Goal: Task Accomplishment & Management: Use online tool/utility

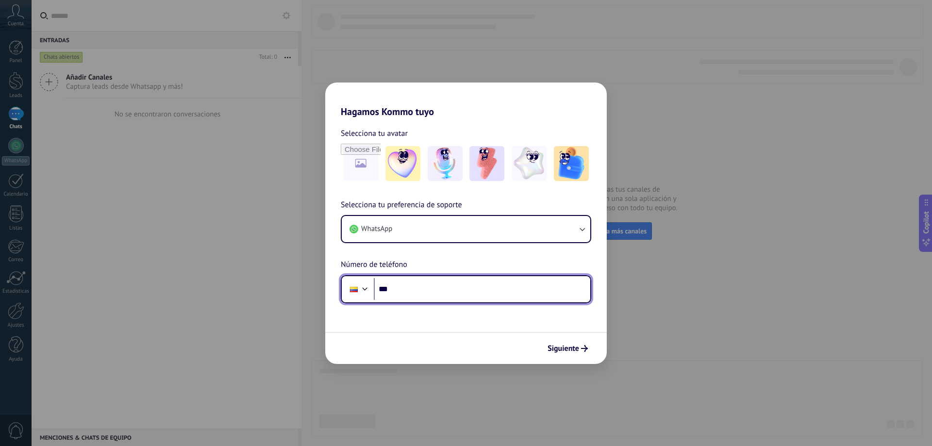
drag, startPoint x: 436, startPoint y: 294, endPoint x: 429, endPoint y: 289, distance: 8.4
click at [436, 294] on input "***" at bounding box center [482, 289] width 216 height 22
type input "**********"
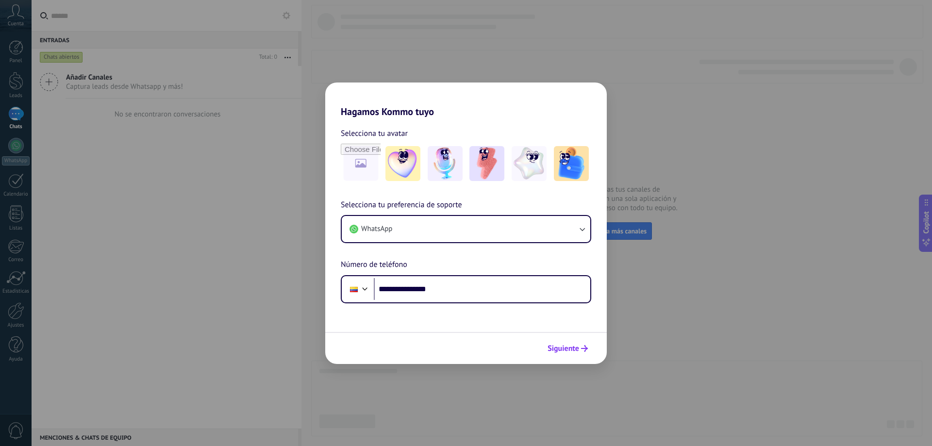
click at [567, 348] on span "Siguiente" at bounding box center [564, 348] width 32 height 7
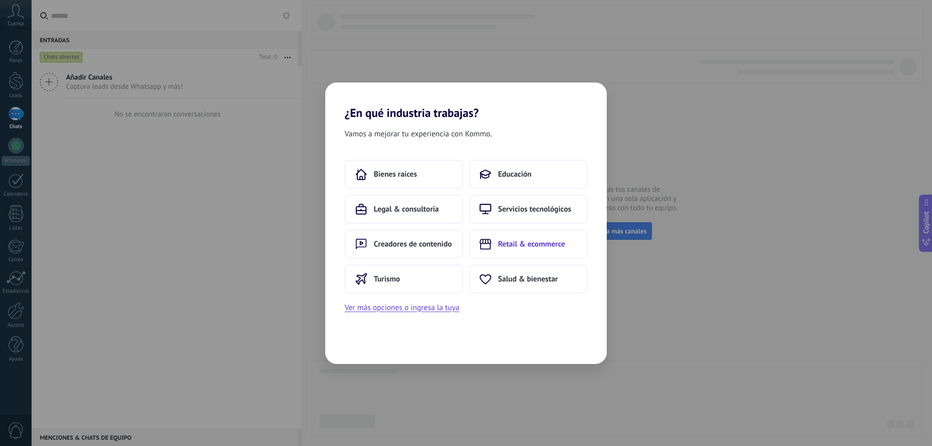
click at [528, 242] on span "Retail & ecommerce" at bounding box center [531, 244] width 67 height 10
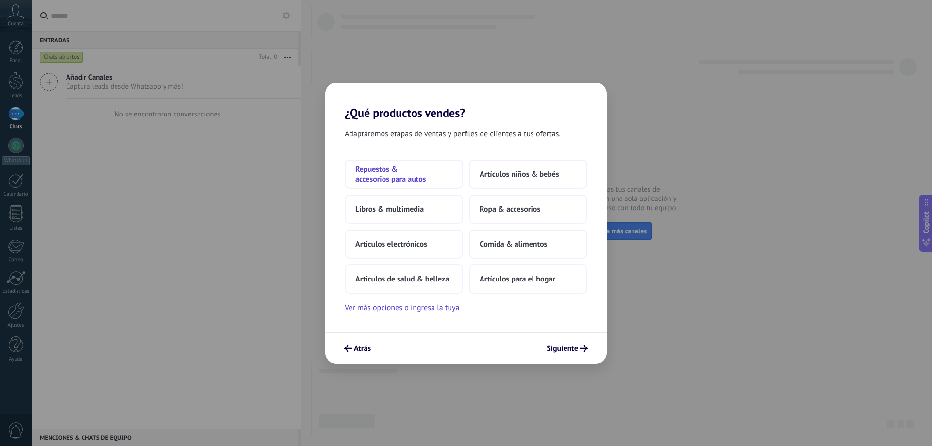
click at [403, 177] on span "Repuestos & accesorios para autos" at bounding box center [403, 174] width 97 height 19
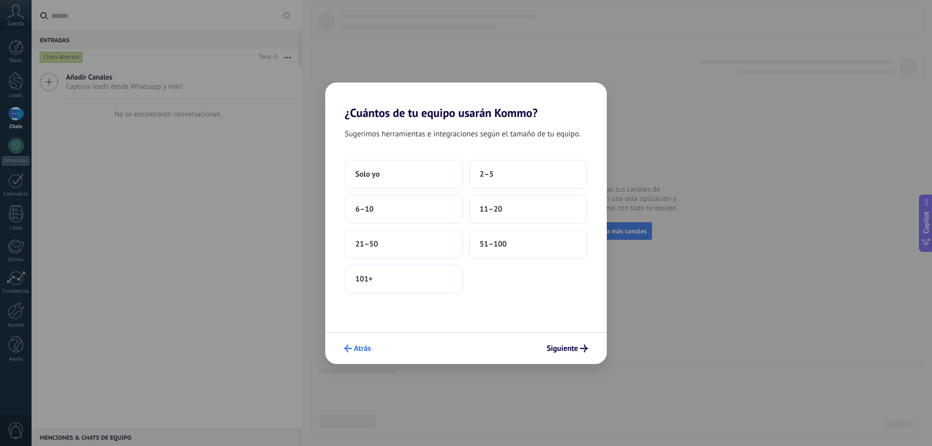
click at [353, 349] on span "Atrás" at bounding box center [357, 349] width 27 height 8
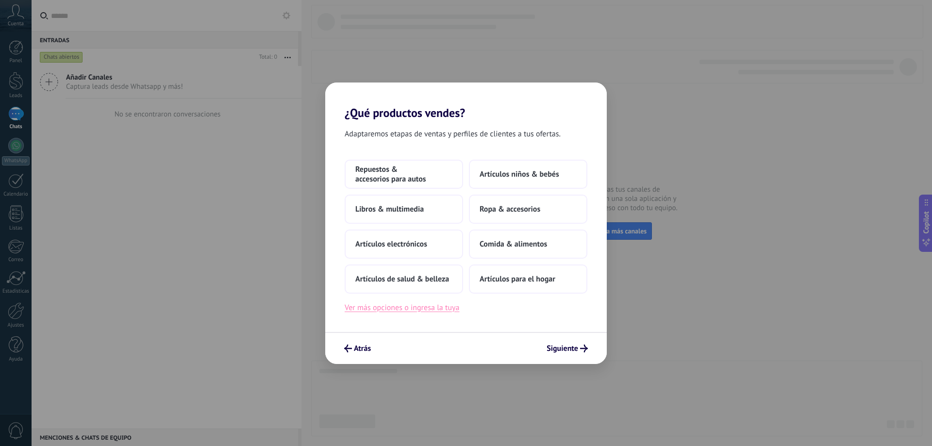
click at [389, 311] on button "Ver más opciones o ingresa la tuya" at bounding box center [402, 307] width 115 height 13
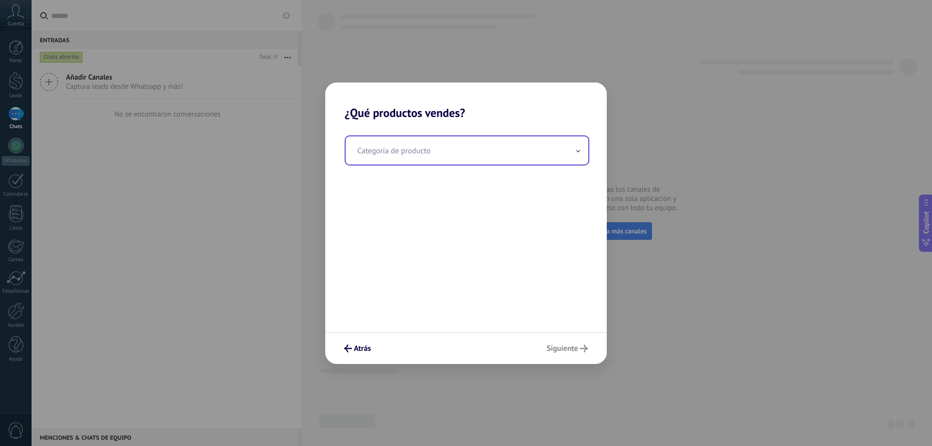
click at [420, 149] on input "text" at bounding box center [467, 150] width 243 height 28
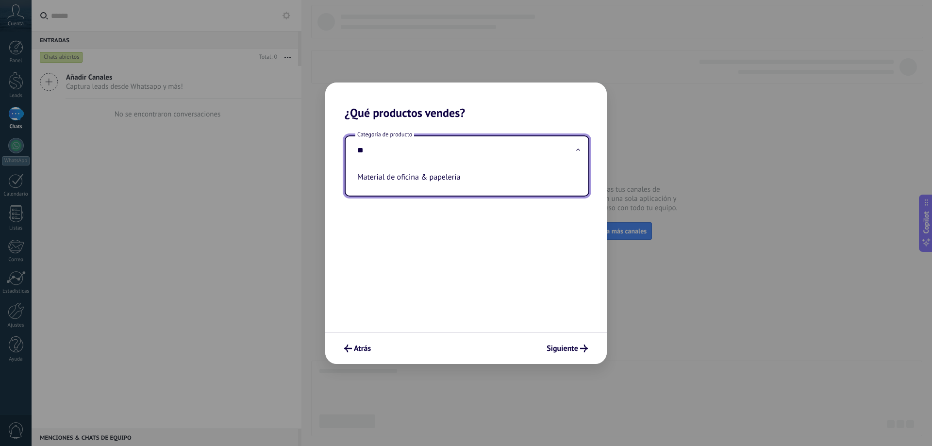
type input "*"
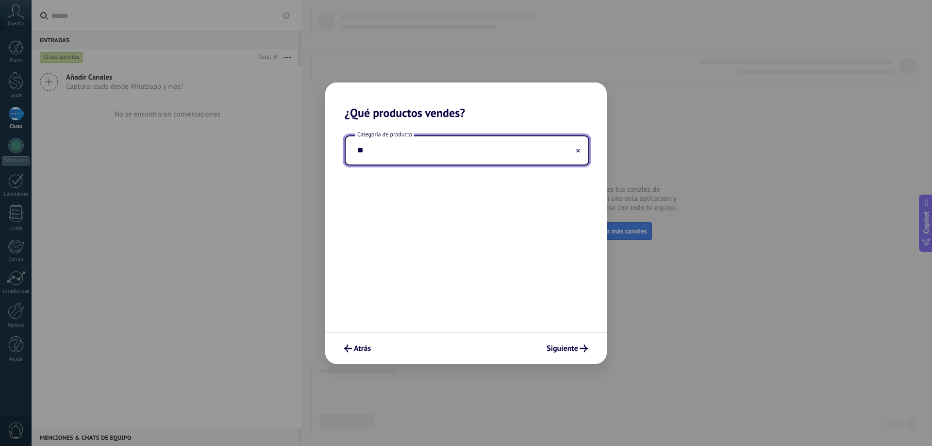
type input "*"
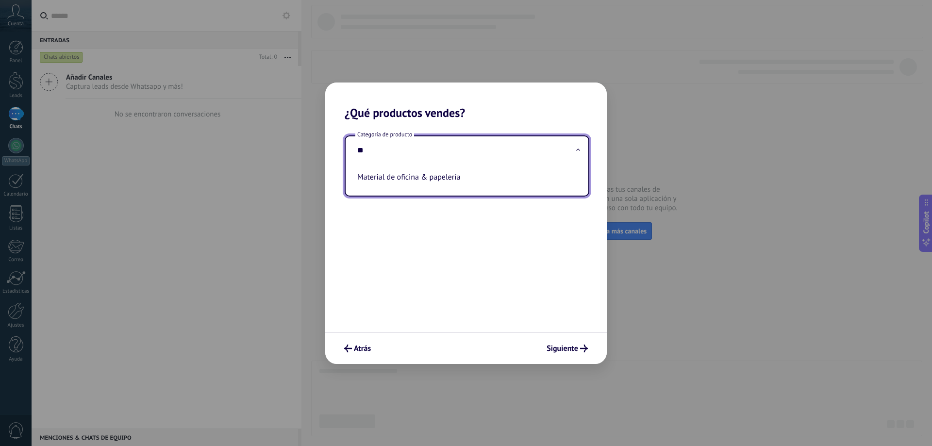
type input "*"
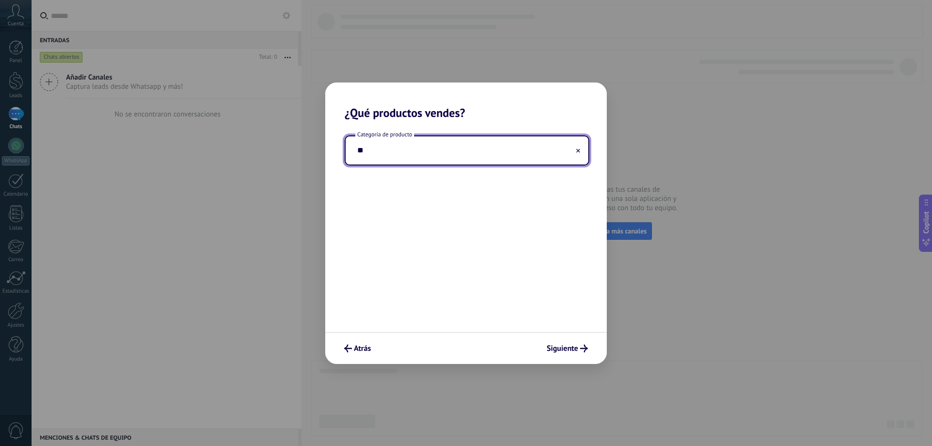
type input "*"
type input "**********"
click at [578, 355] on button "Siguiente" at bounding box center [567, 348] width 50 height 17
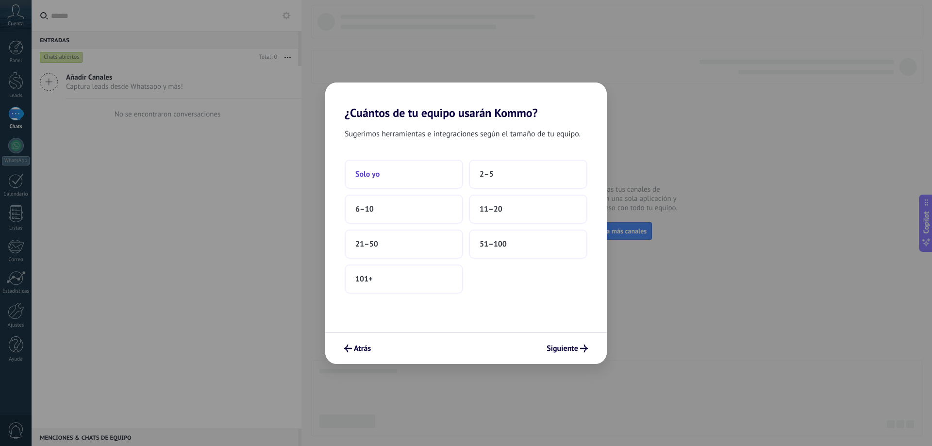
click at [399, 180] on button "Solo yo" at bounding box center [404, 174] width 118 height 29
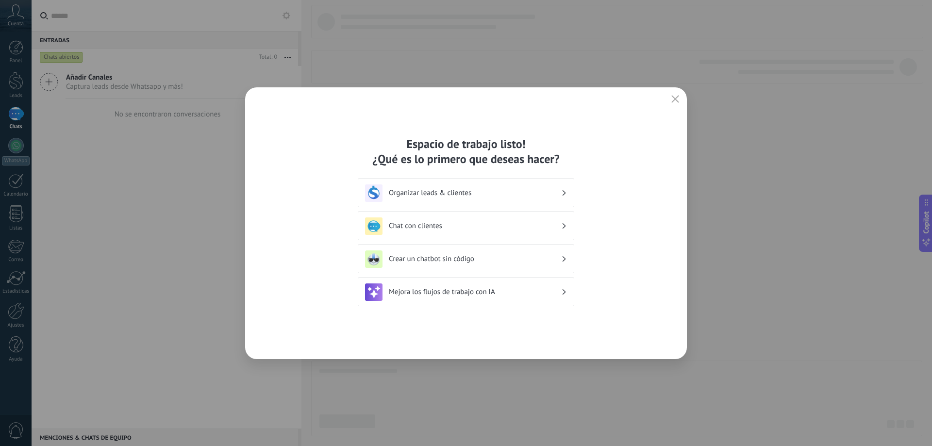
click at [452, 196] on h3 "Organizar leads & clientes" at bounding box center [475, 192] width 172 height 9
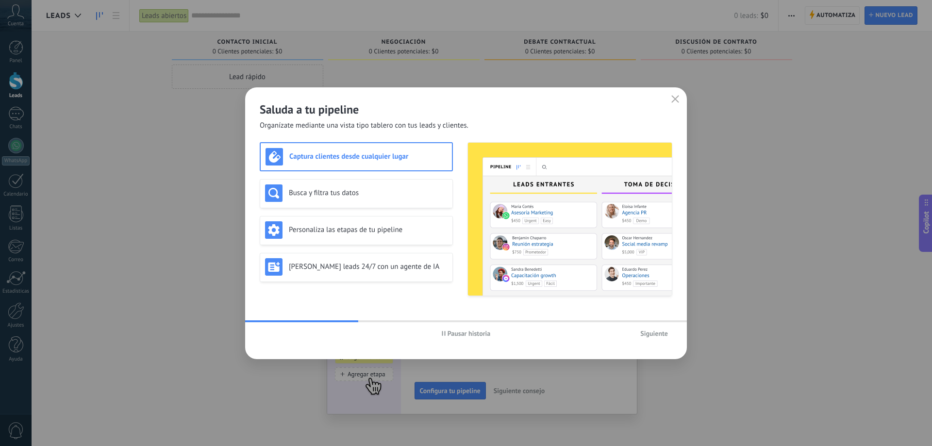
click at [350, 159] on h3 "Captura clientes desde cualquier lugar" at bounding box center [368, 156] width 158 height 9
click at [657, 338] on button "Siguiente" at bounding box center [654, 333] width 36 height 15
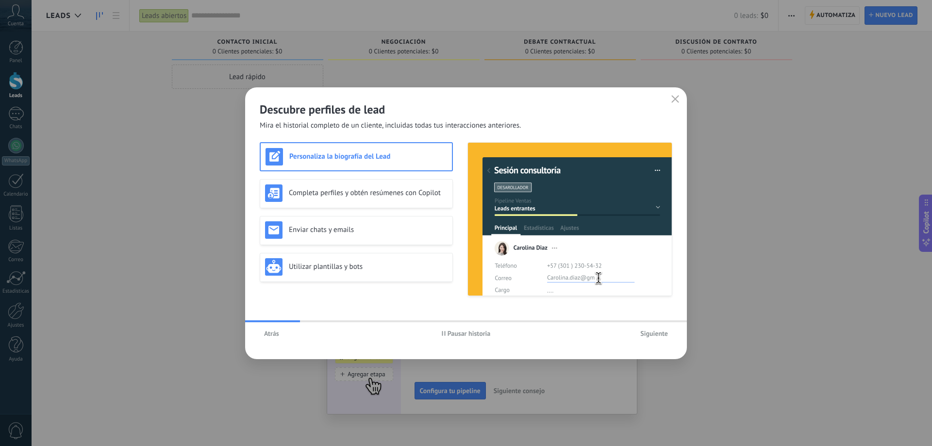
click at [654, 337] on span "Siguiente" at bounding box center [654, 333] width 28 height 7
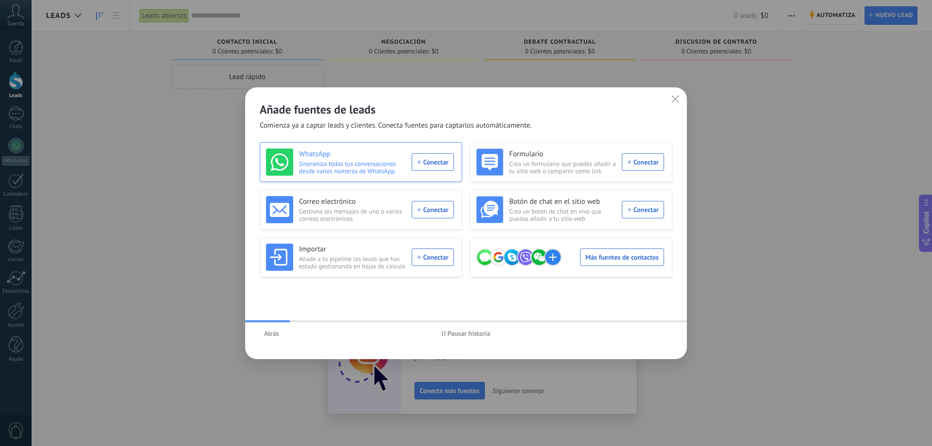
click at [441, 161] on div "WhatsApp Sincroniza todas tus conversaciones desde varios números de WhatsApp. …" at bounding box center [360, 162] width 188 height 27
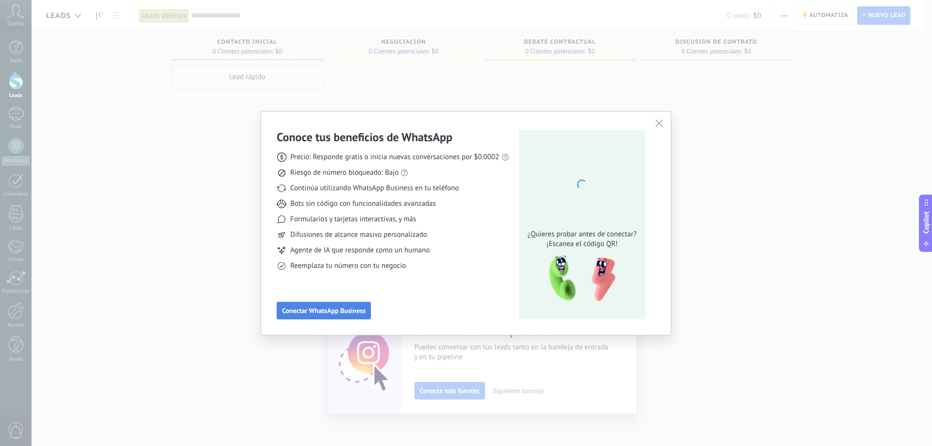
click at [313, 311] on span "Conectar WhatsApp Business" at bounding box center [323, 310] width 83 height 7
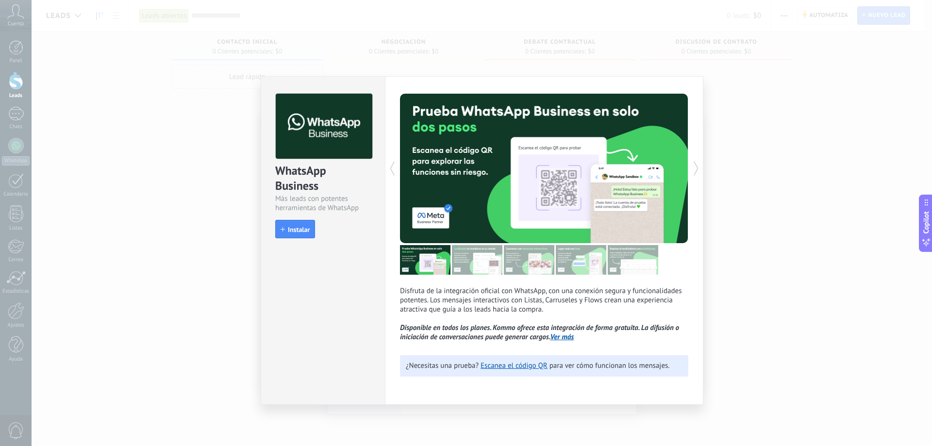
click at [795, 353] on div "WhatsApp Business Más leads con potentes herramientas de WhatsApp install Insta…" at bounding box center [482, 223] width 900 height 446
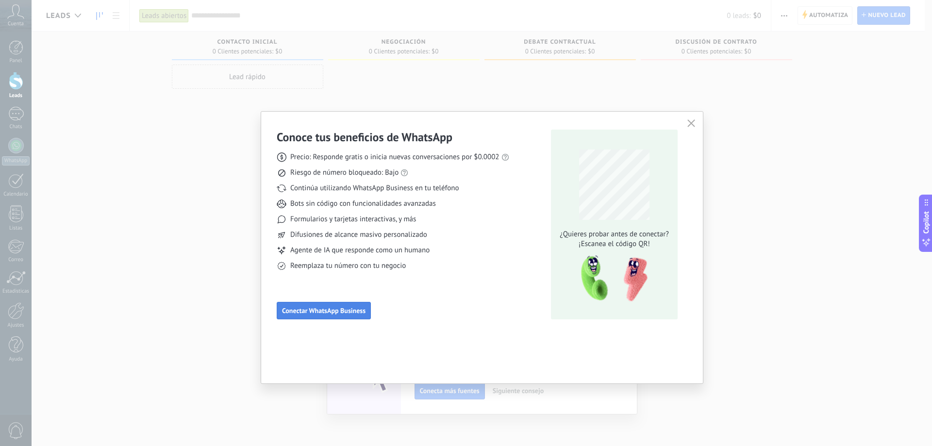
click at [338, 308] on span "Conectar WhatsApp Business" at bounding box center [323, 310] width 83 height 7
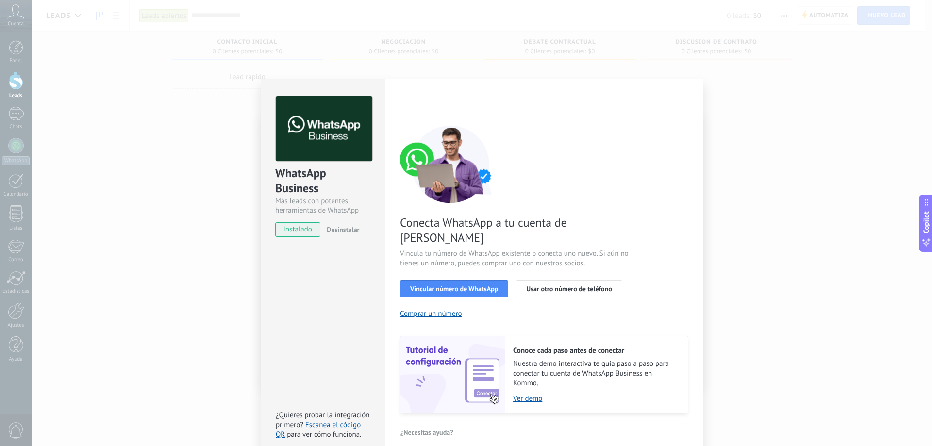
click at [291, 232] on span "instalado" at bounding box center [298, 229] width 44 height 15
click at [474, 285] on span "Vincular número de WhatsApp" at bounding box center [454, 288] width 88 height 7
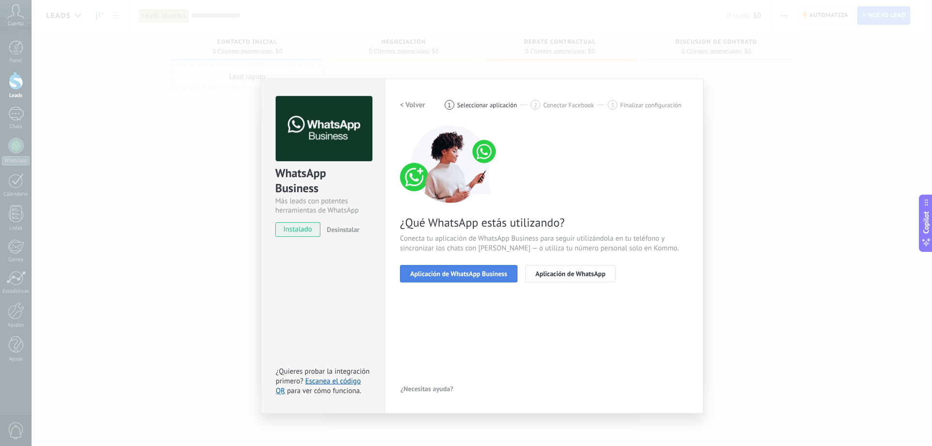
click at [487, 277] on span "Aplicación de WhatsApp Business" at bounding box center [458, 273] width 97 height 7
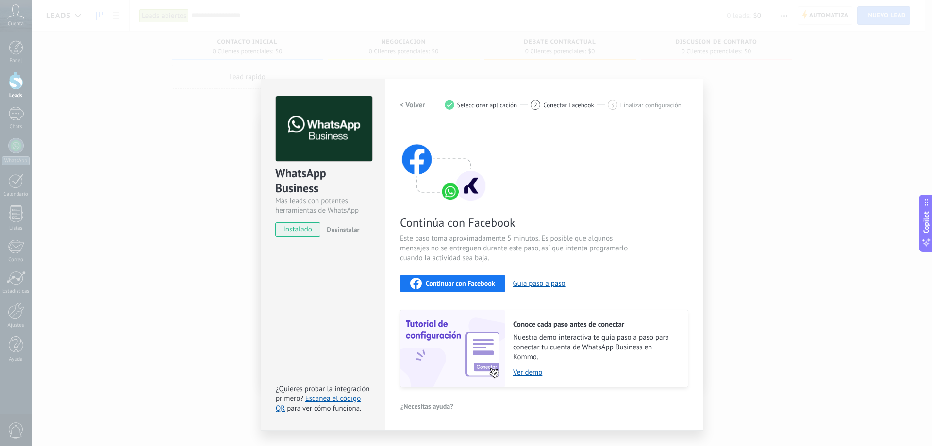
click at [468, 282] on span "Continuar con Facebook" at bounding box center [460, 283] width 69 height 7
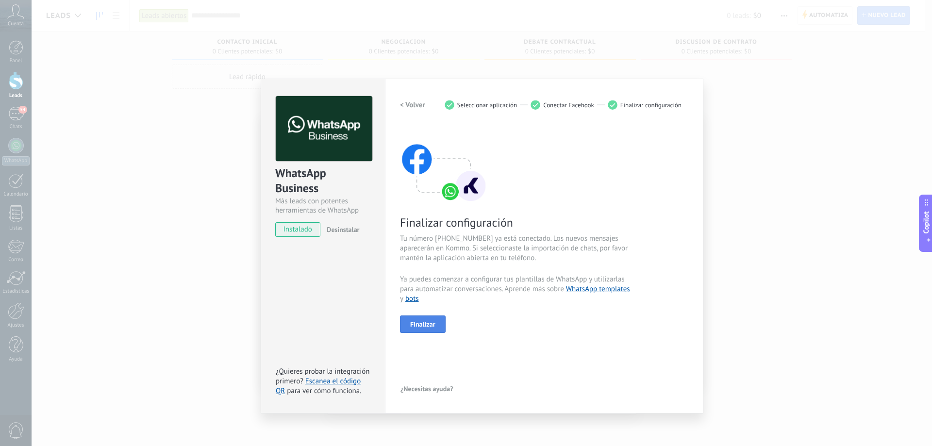
click at [430, 330] on button "Finalizar" at bounding box center [423, 323] width 46 height 17
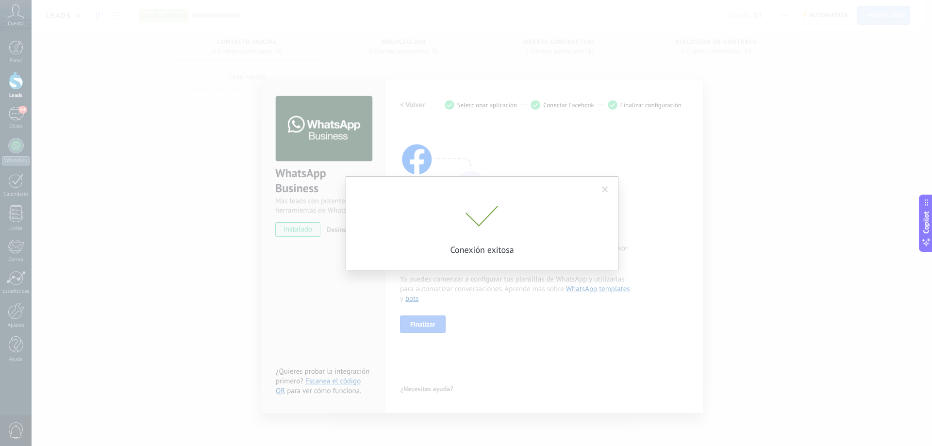
click at [600, 190] on span at bounding box center [605, 190] width 16 height 17
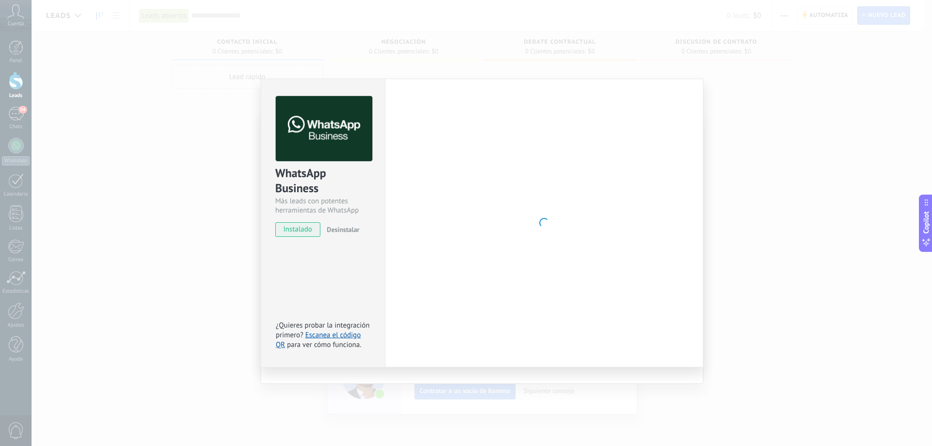
click at [435, 326] on div at bounding box center [544, 223] width 288 height 254
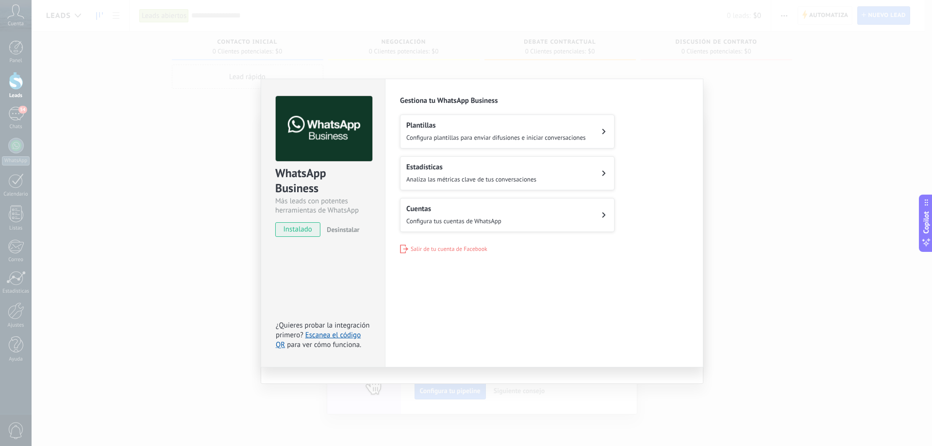
click at [533, 218] on button "Cuentas Configura tus cuentas de WhatsApp" at bounding box center [507, 215] width 215 height 34
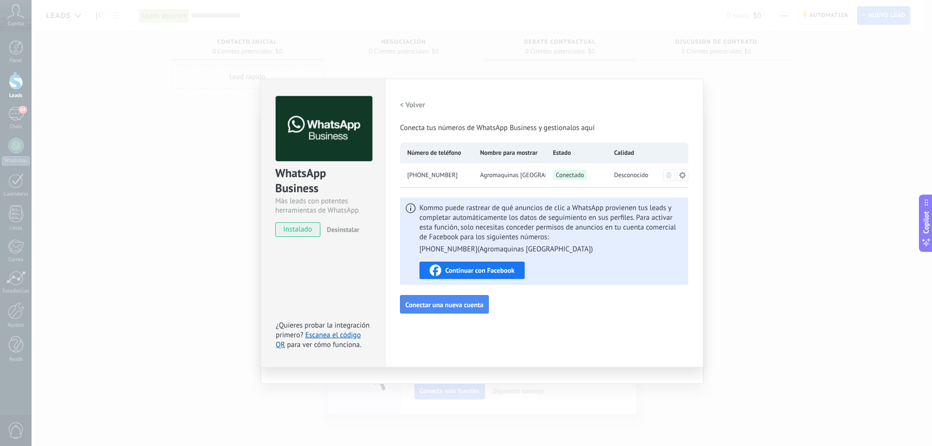
click at [757, 257] on div "WhatsApp Business Más leads con potentes herramientas de WhatsApp instalado Des…" at bounding box center [482, 223] width 900 height 446
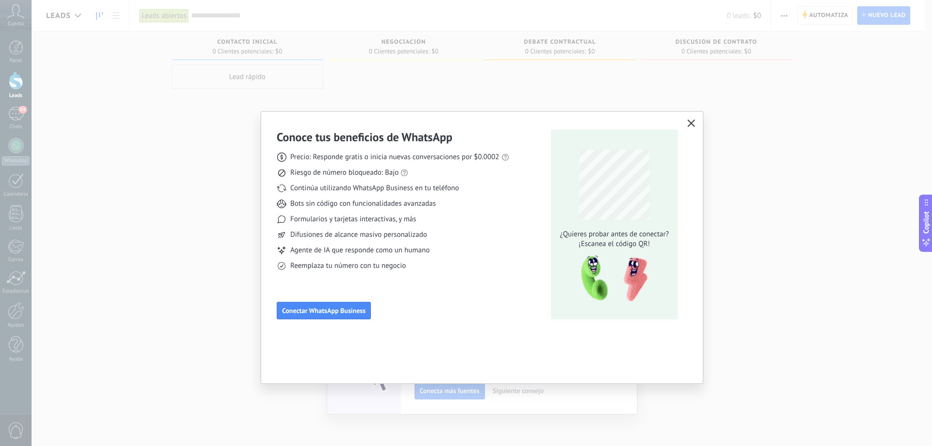
click at [690, 128] on span "button" at bounding box center [691, 123] width 8 height 9
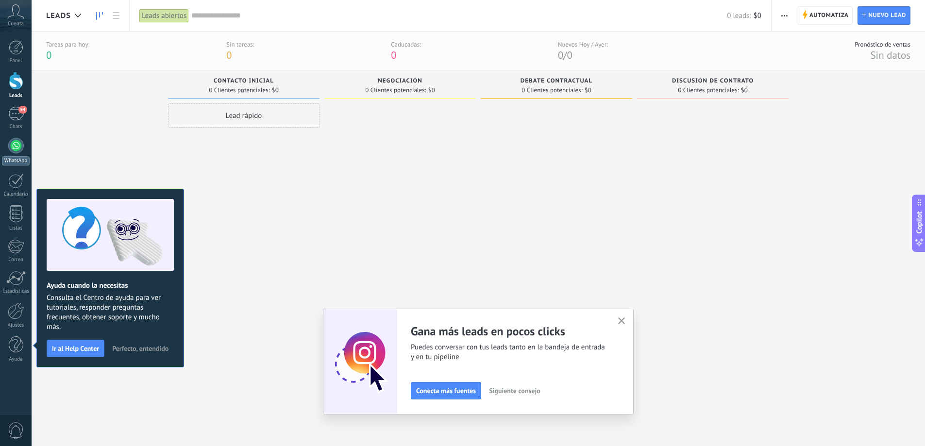
click at [4, 150] on link "WhatsApp" at bounding box center [16, 152] width 32 height 28
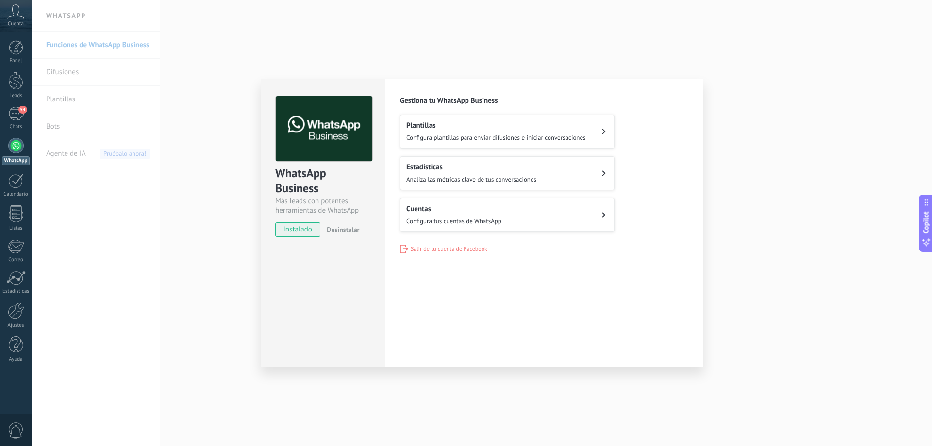
click at [501, 227] on button "Cuentas Configura tus cuentas de WhatsApp" at bounding box center [507, 215] width 215 height 34
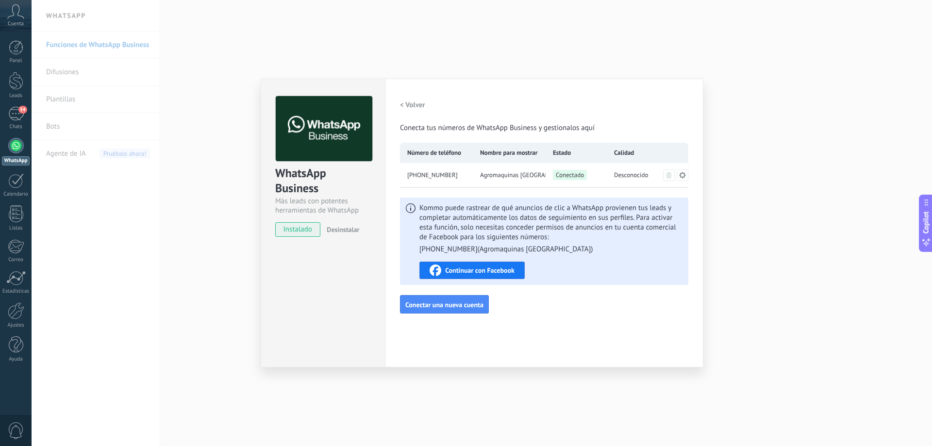
click at [747, 213] on div "WhatsApp Business Más leads con potentes herramientas de WhatsApp instalado Des…" at bounding box center [482, 223] width 900 height 446
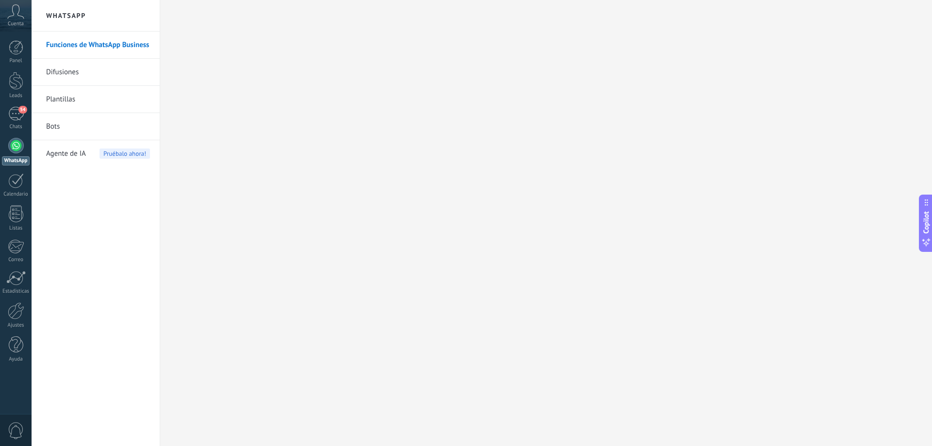
click at [4, 105] on div "Panel Leads 54 Chats WhatsApp Clientes" at bounding box center [16, 206] width 32 height 332
click at [9, 116] on div "54" at bounding box center [16, 114] width 16 height 14
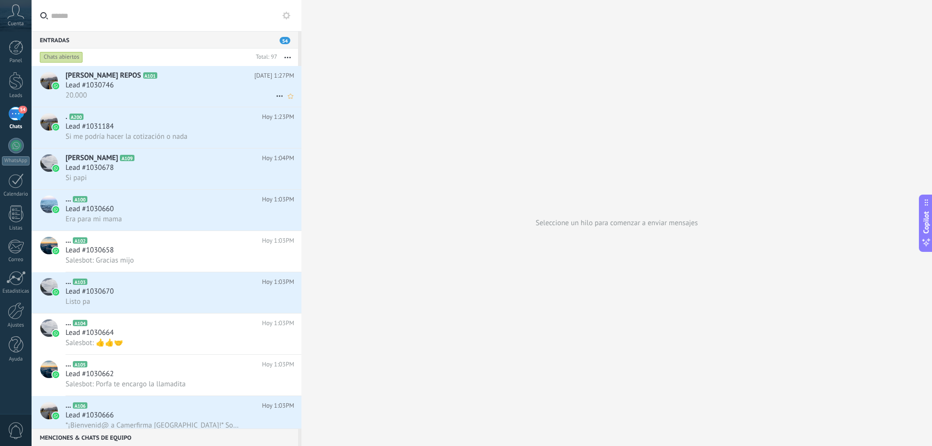
click at [142, 91] on div "20.000" at bounding box center [180, 95] width 229 height 10
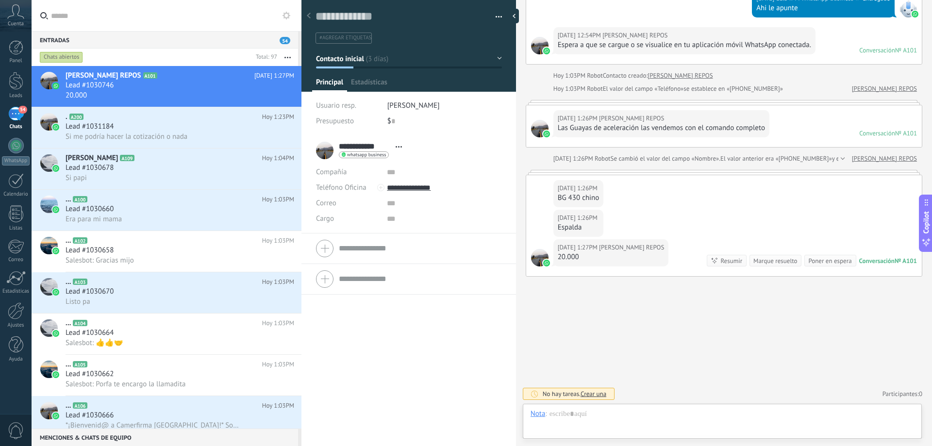
scroll to position [15, 0]
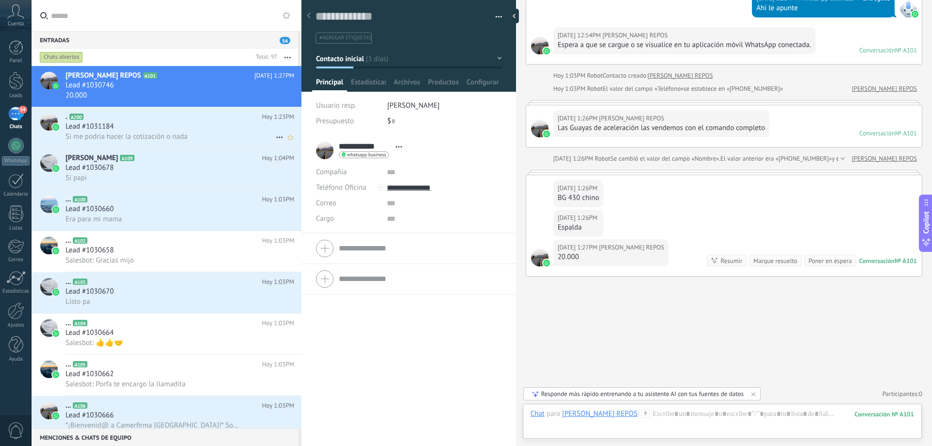
click at [154, 139] on span "Si me podría hacer la cotización o nada" at bounding box center [127, 136] width 122 height 9
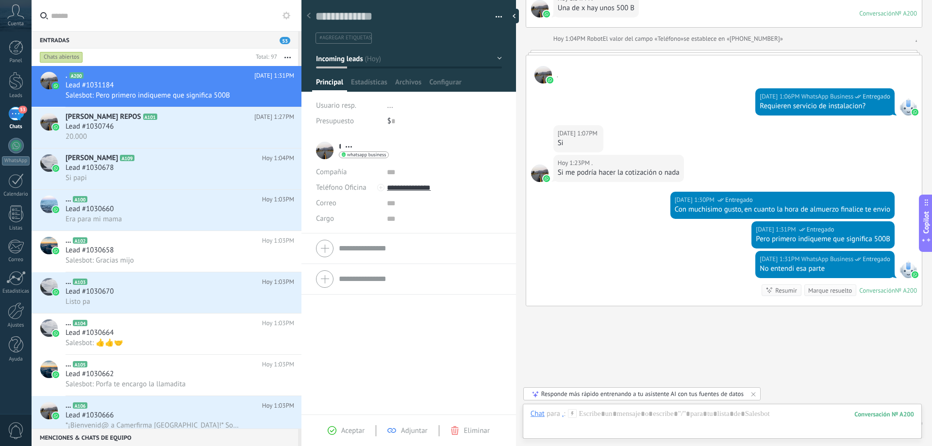
scroll to position [118, 0]
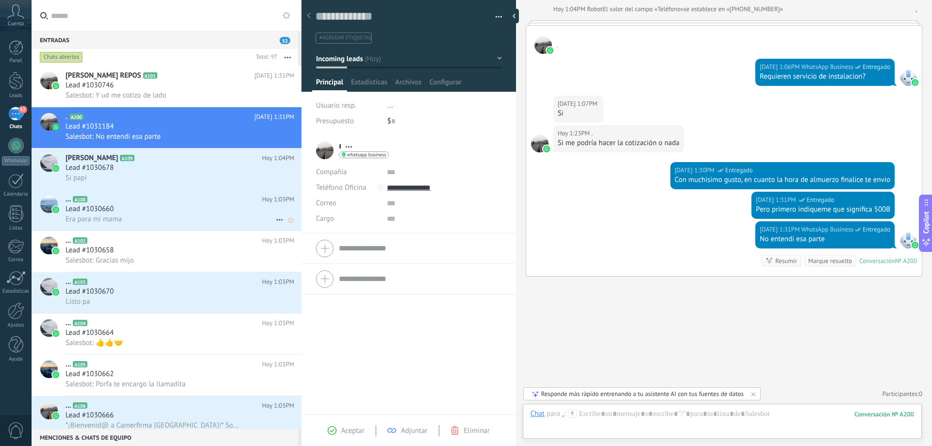
click at [87, 198] on h2 "... A100" at bounding box center [164, 200] width 197 height 10
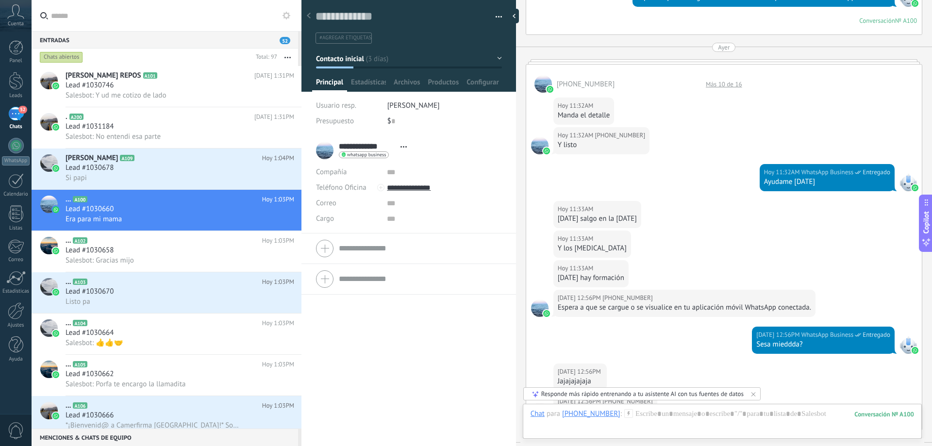
scroll to position [1027, 0]
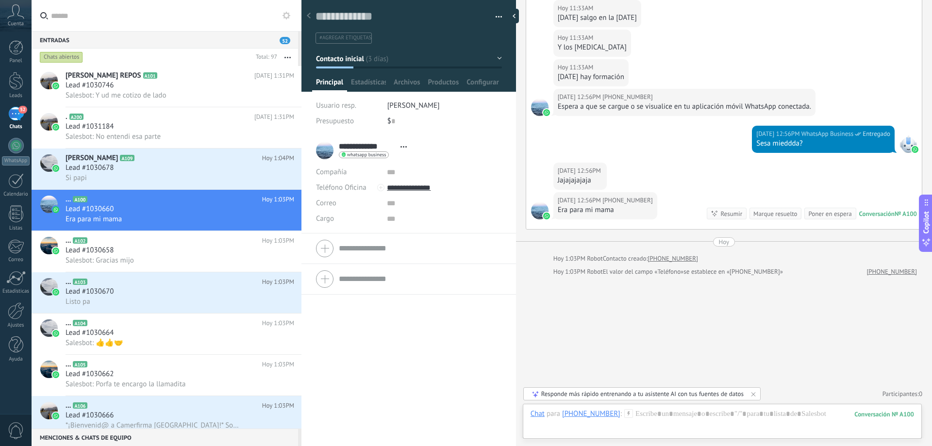
click at [323, 151] on div "**********" at bounding box center [364, 150] width 96 height 24
click at [359, 147] on input "**********" at bounding box center [367, 147] width 57 height 10
click at [324, 145] on div "**********" at bounding box center [408, 150] width 185 height 24
click at [112, 91] on span "Salesbot: Y ud me cotizo de lado" at bounding box center [116, 95] width 100 height 9
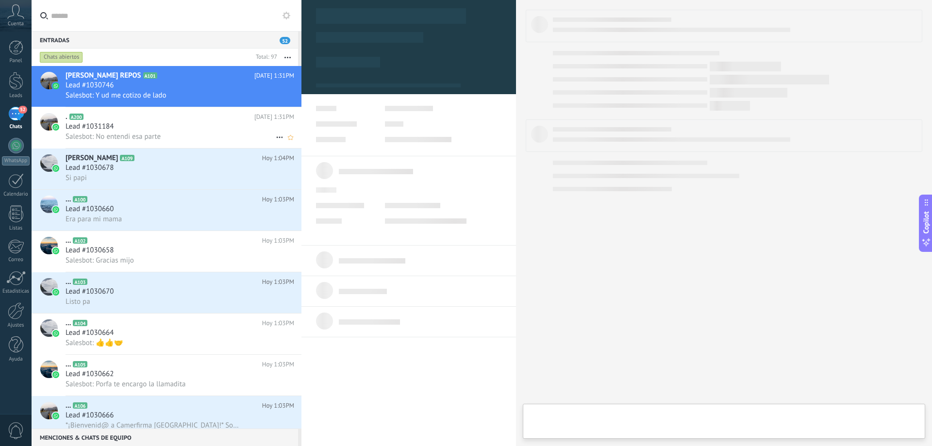
click at [112, 125] on span "Lead #1031184" at bounding box center [90, 127] width 48 height 10
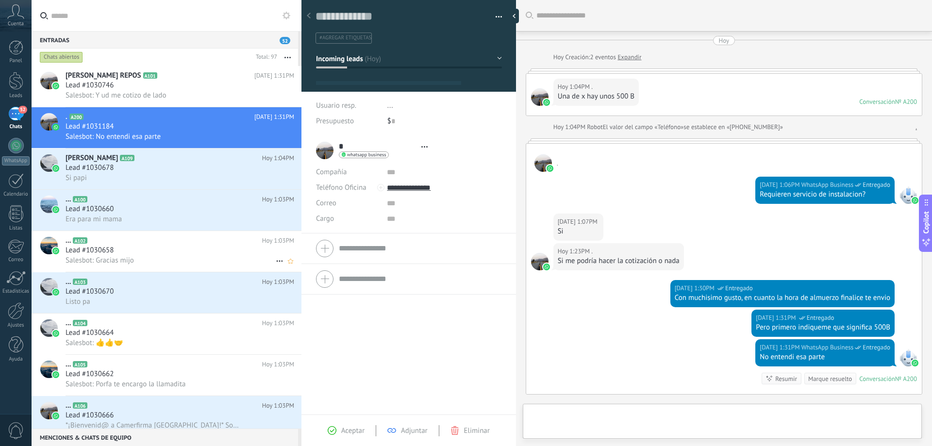
type textarea "**********"
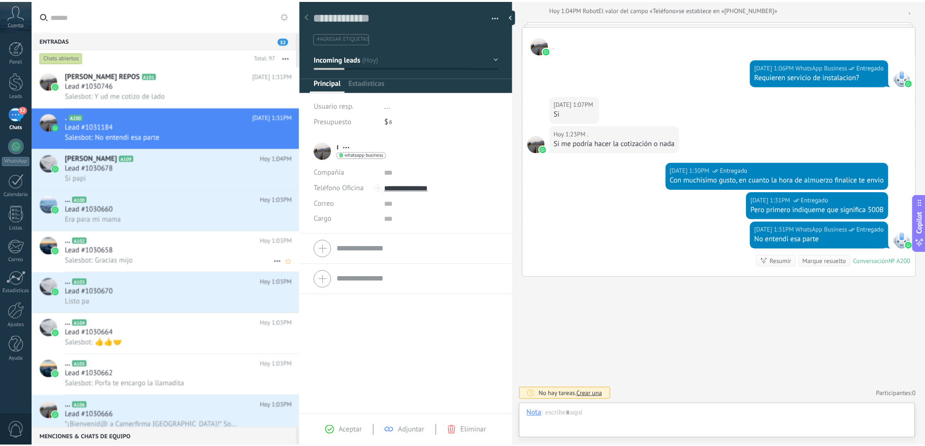
scroll to position [15, 0]
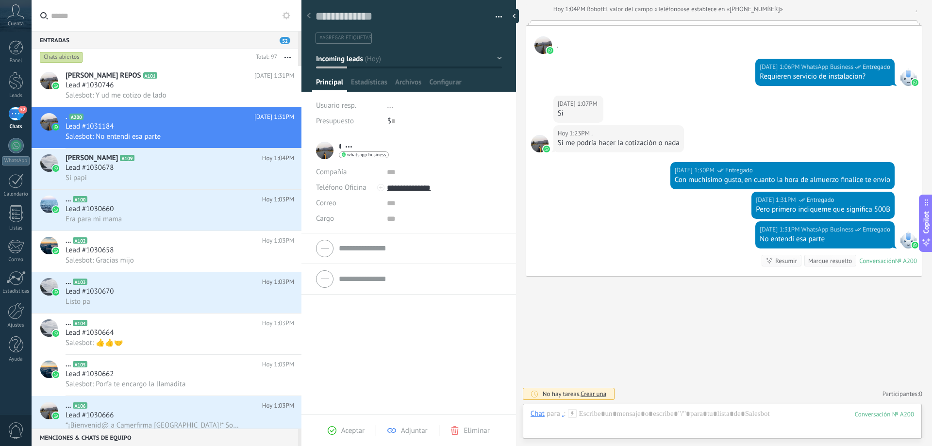
click at [908, 242] on div at bounding box center [907, 239] width 17 height 17
click at [11, 85] on div at bounding box center [16, 81] width 15 height 18
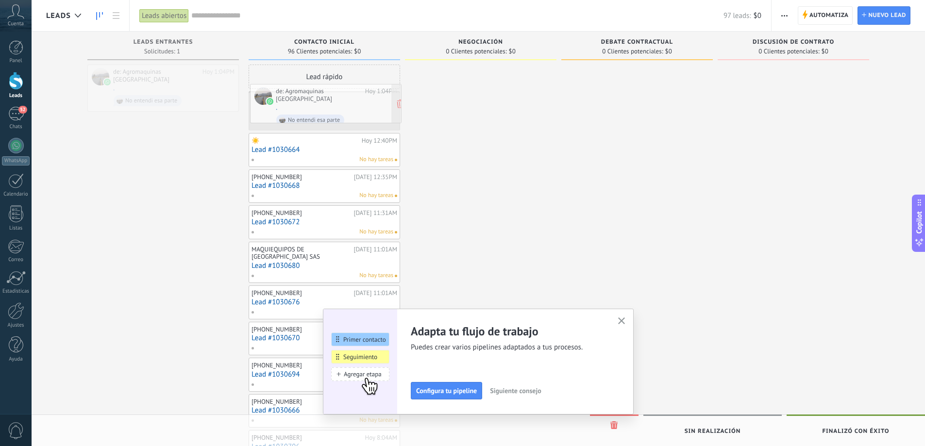
drag, startPoint x: 179, startPoint y: 86, endPoint x: 342, endPoint y: 106, distance: 163.8
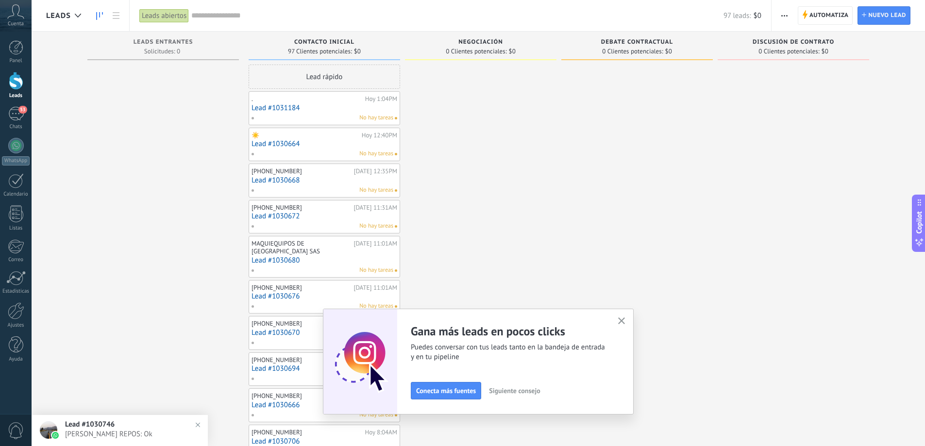
click at [329, 116] on div "No hay tareas" at bounding box center [322, 118] width 142 height 9
click at [299, 116] on div "No hay tareas" at bounding box center [322, 118] width 142 height 9
drag, startPoint x: 333, startPoint y: 108, endPoint x: 217, endPoint y: 108, distance: 116.5
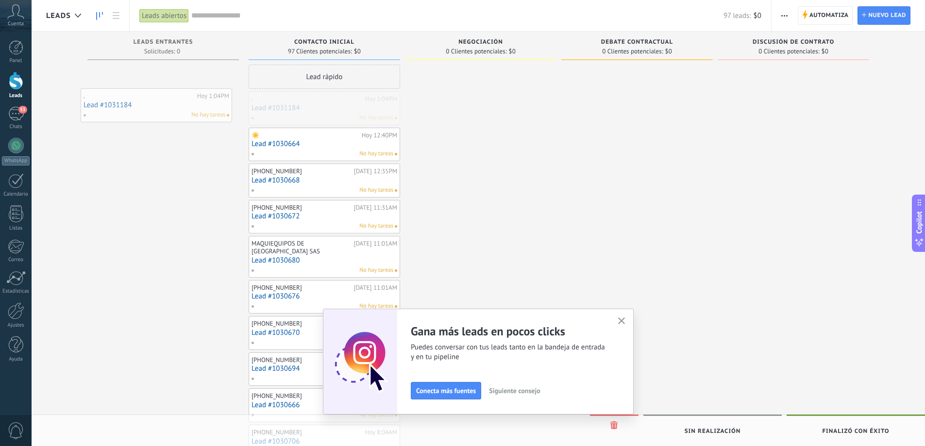
drag, startPoint x: 319, startPoint y: 108, endPoint x: 152, endPoint y: 105, distance: 167.5
drag, startPoint x: 315, startPoint y: 112, endPoint x: 189, endPoint y: 92, distance: 127.7
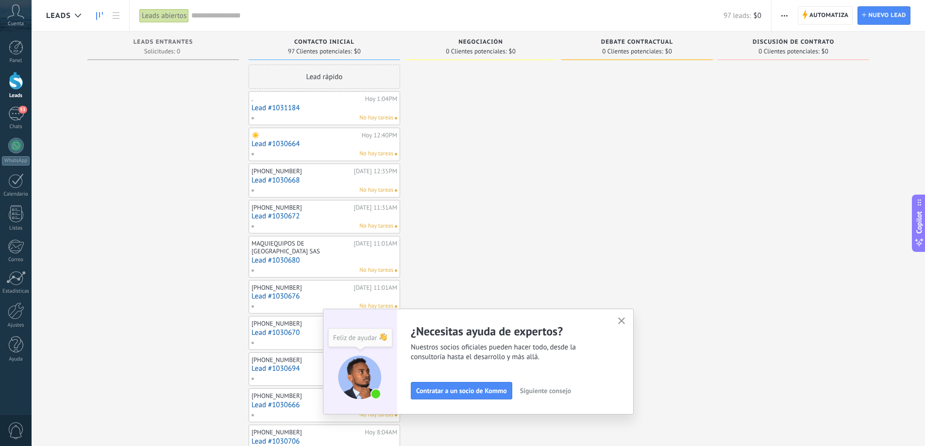
click at [625, 322] on icon "button" at bounding box center [621, 320] width 7 height 7
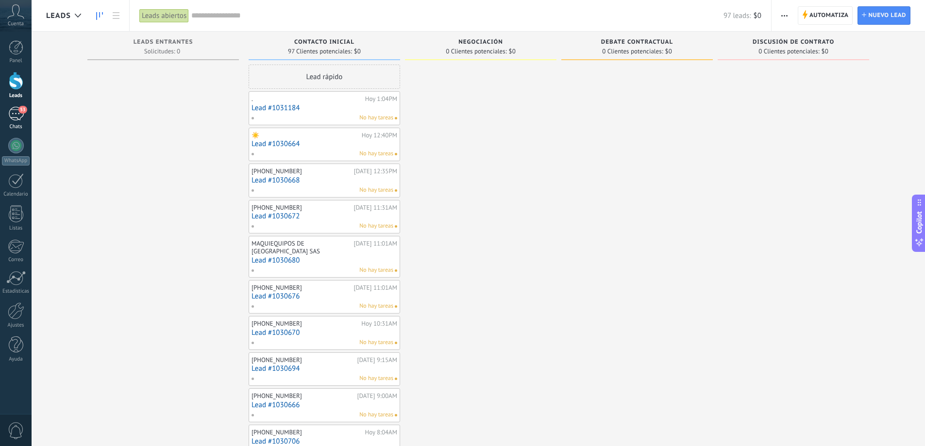
click at [10, 111] on div "53" at bounding box center [16, 114] width 16 height 14
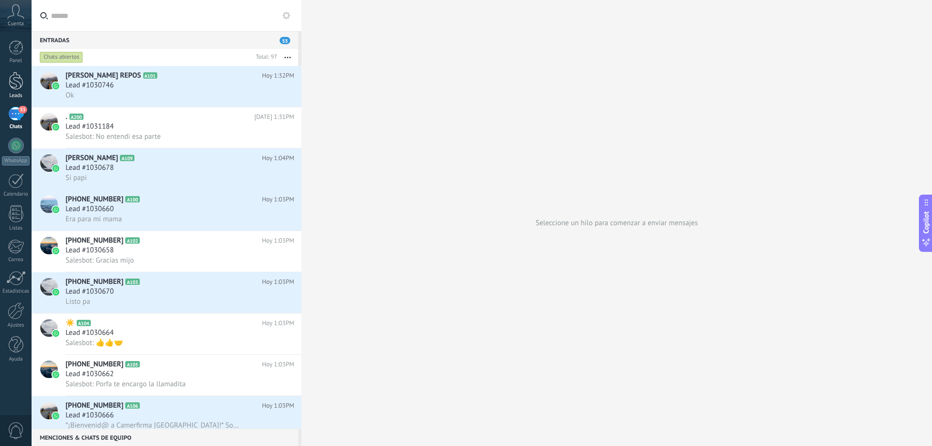
click at [12, 88] on div at bounding box center [16, 81] width 15 height 18
